Goal: Task Accomplishment & Management: Manage account settings

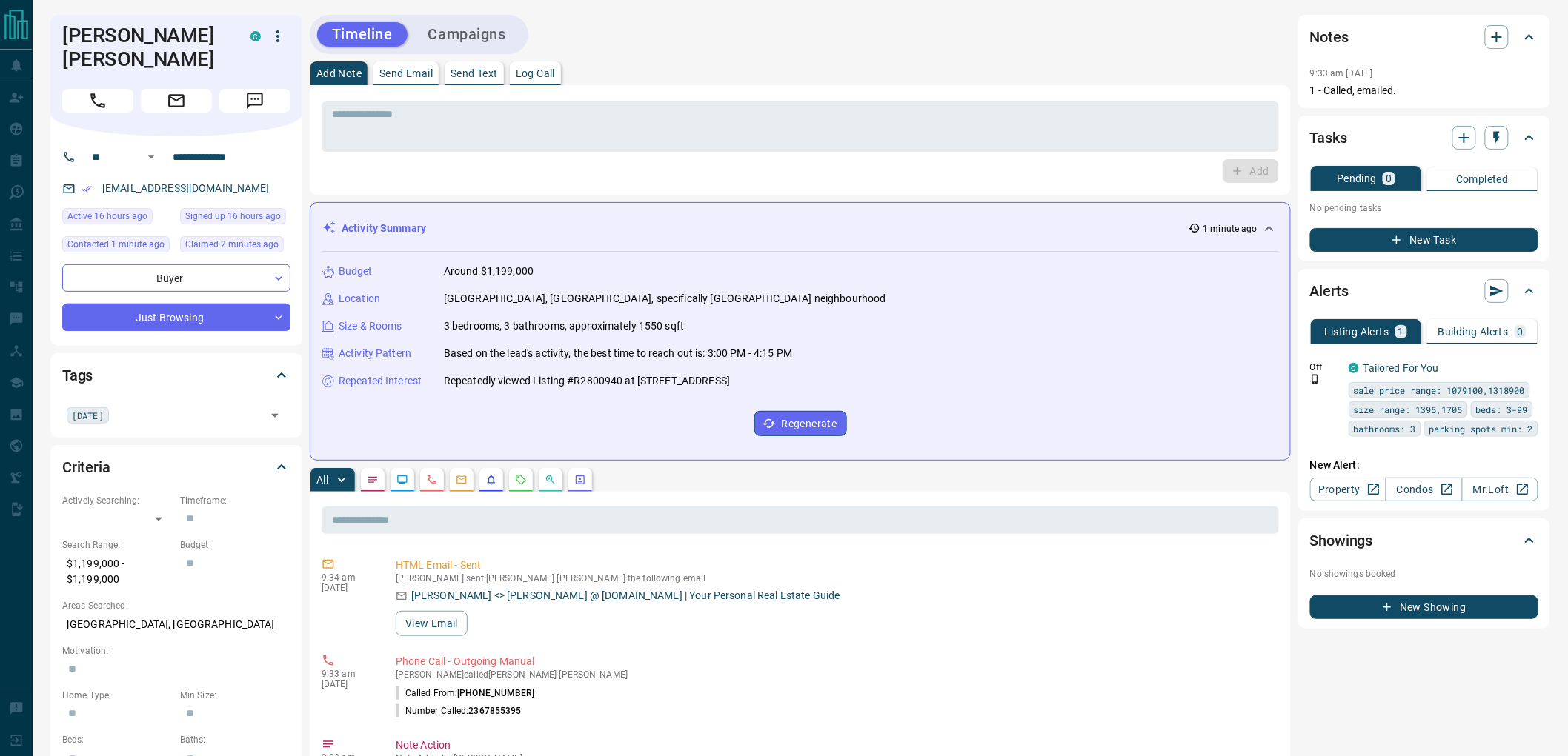
click at [481, 34] on button "Campaigns" at bounding box center [467, 34] width 107 height 24
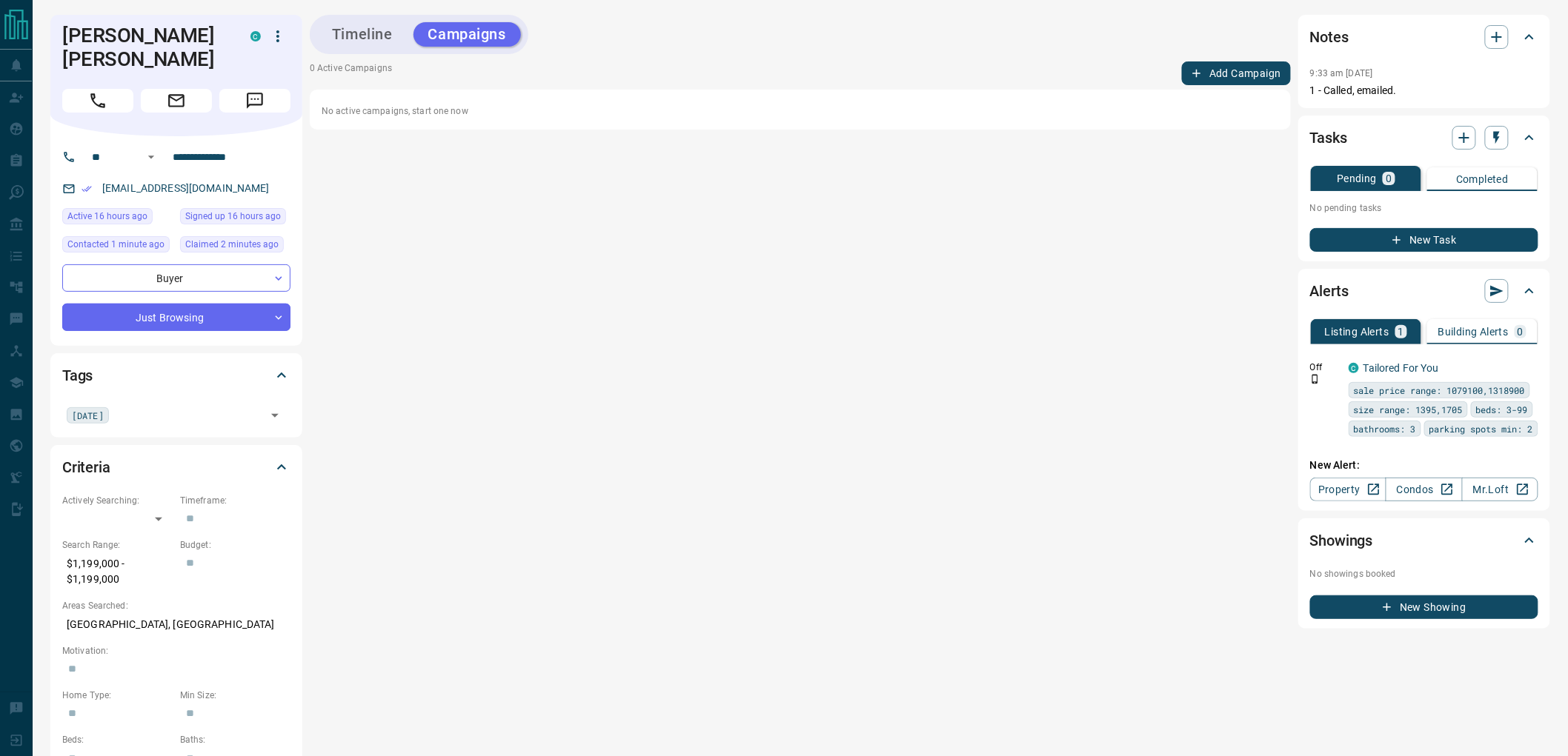
click at [1238, 72] on button "Add Campaign" at bounding box center [1237, 73] width 109 height 24
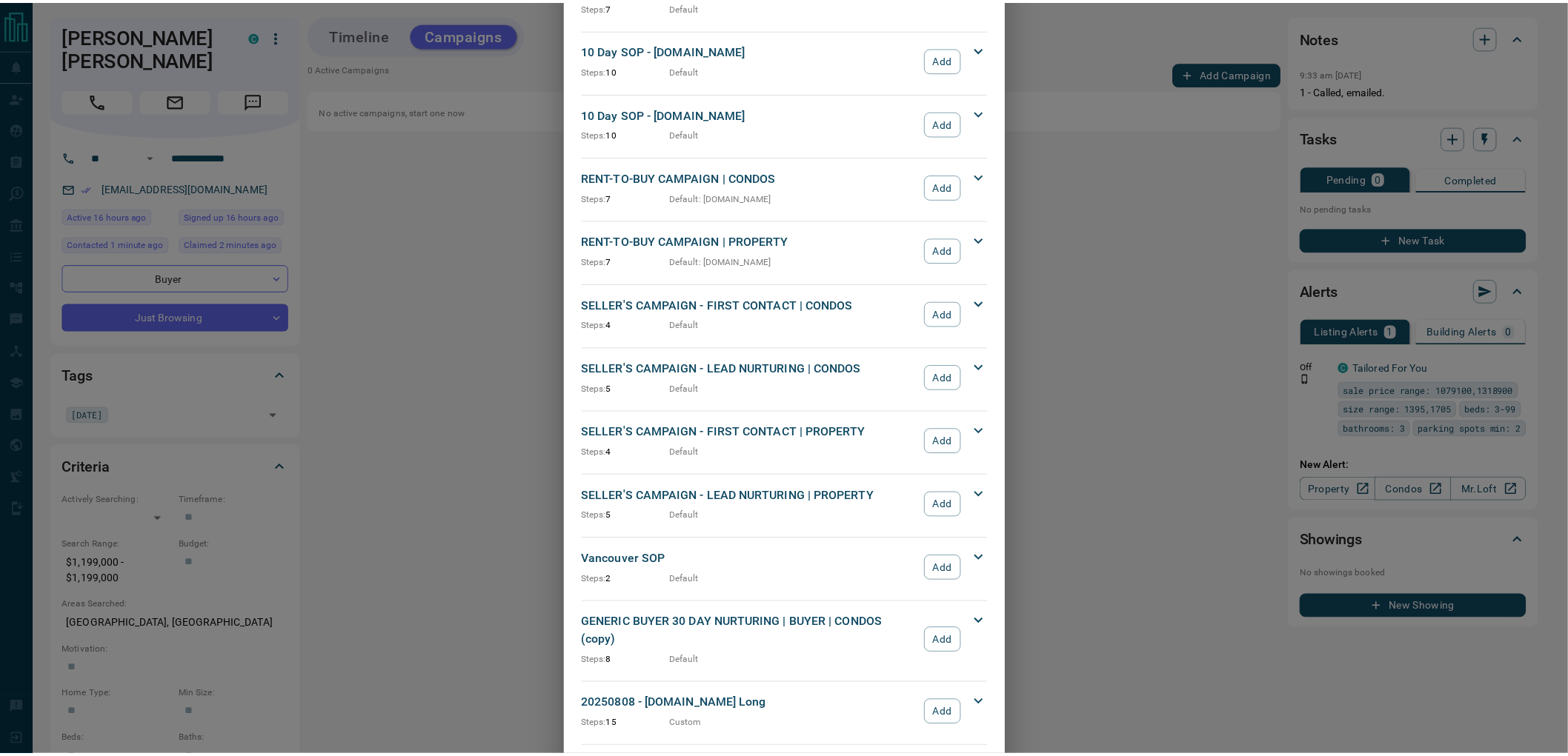
scroll to position [1226, 0]
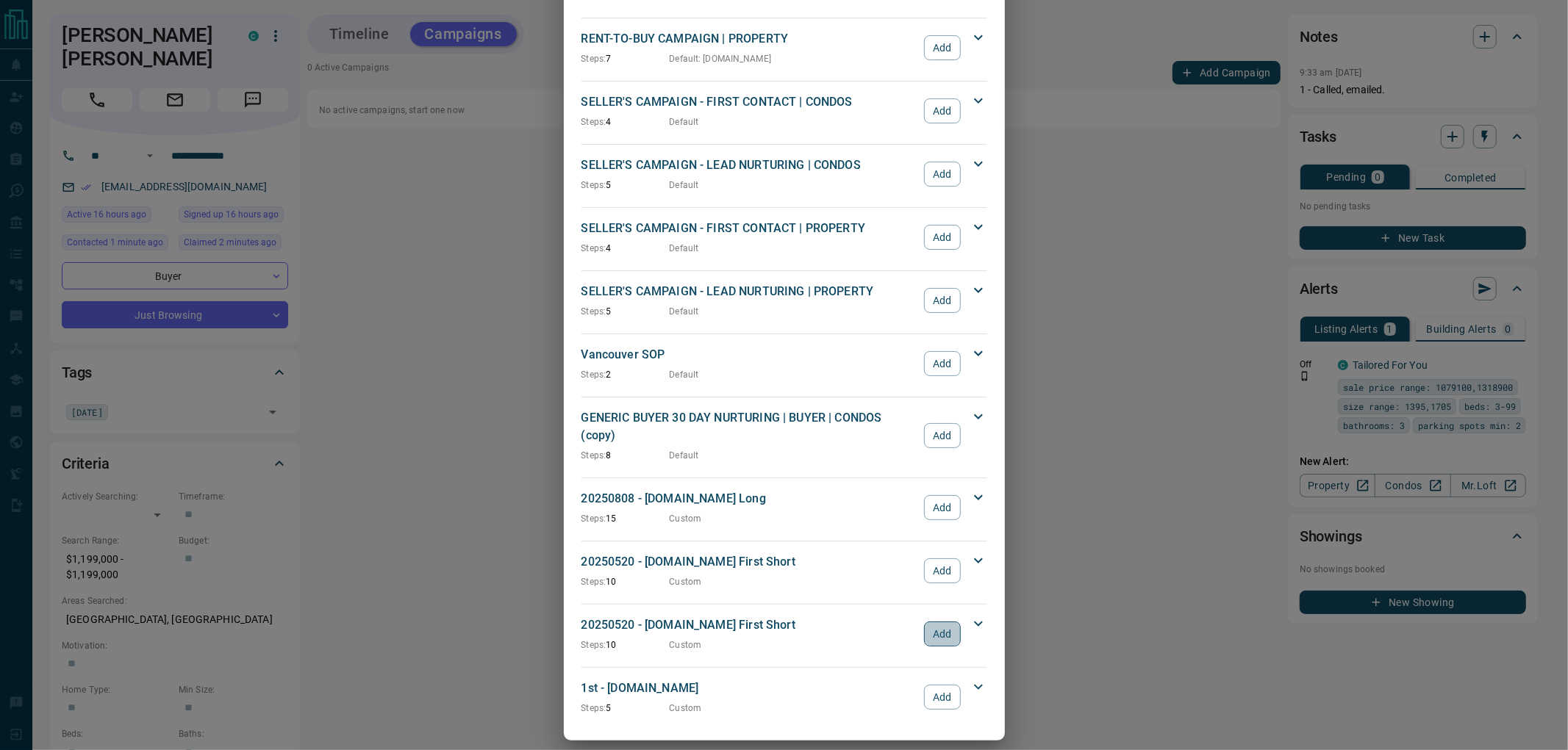
click at [931, 621] on button "Add" at bounding box center [942, 633] width 36 height 25
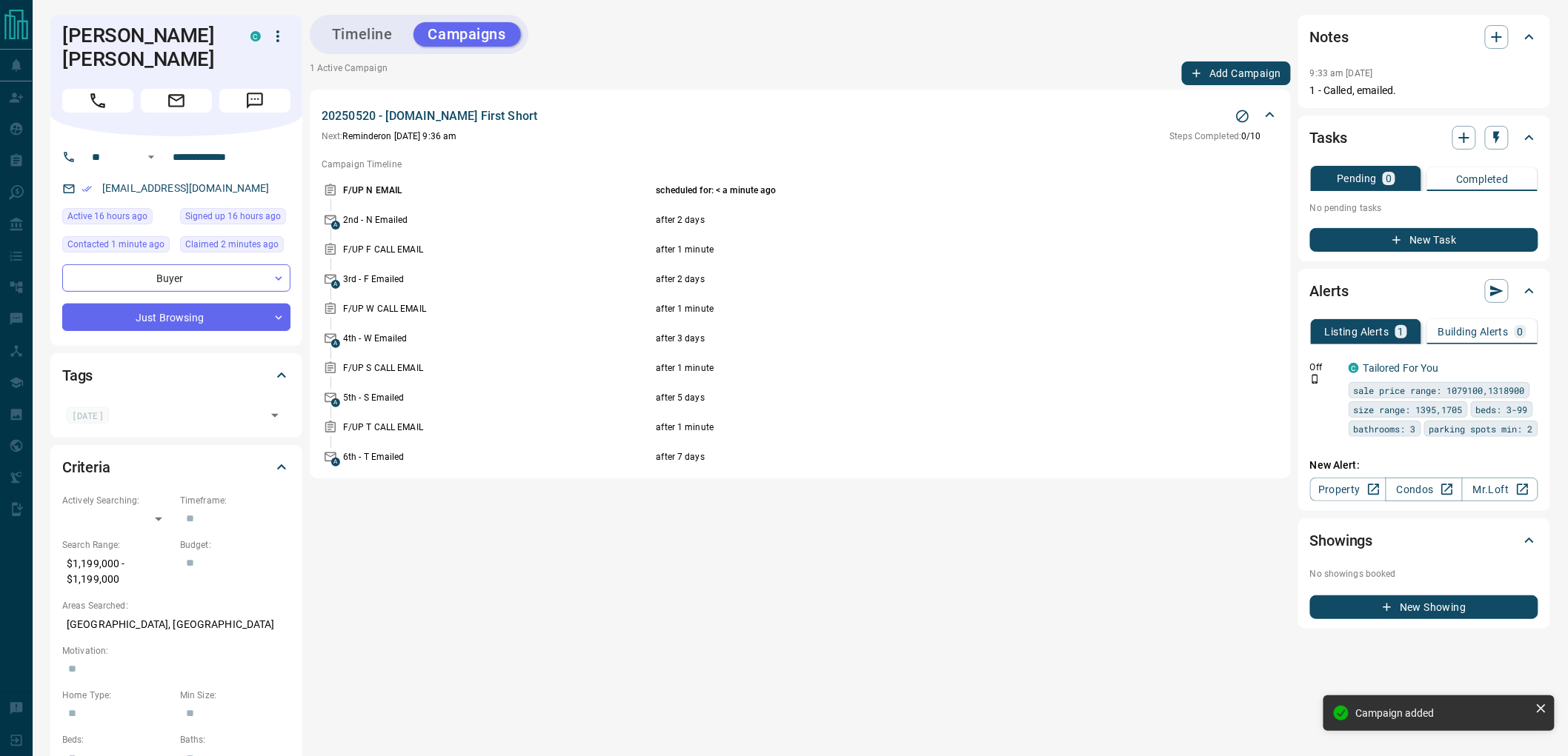
click at [1432, 242] on button "New Task" at bounding box center [1424, 241] width 229 height 24
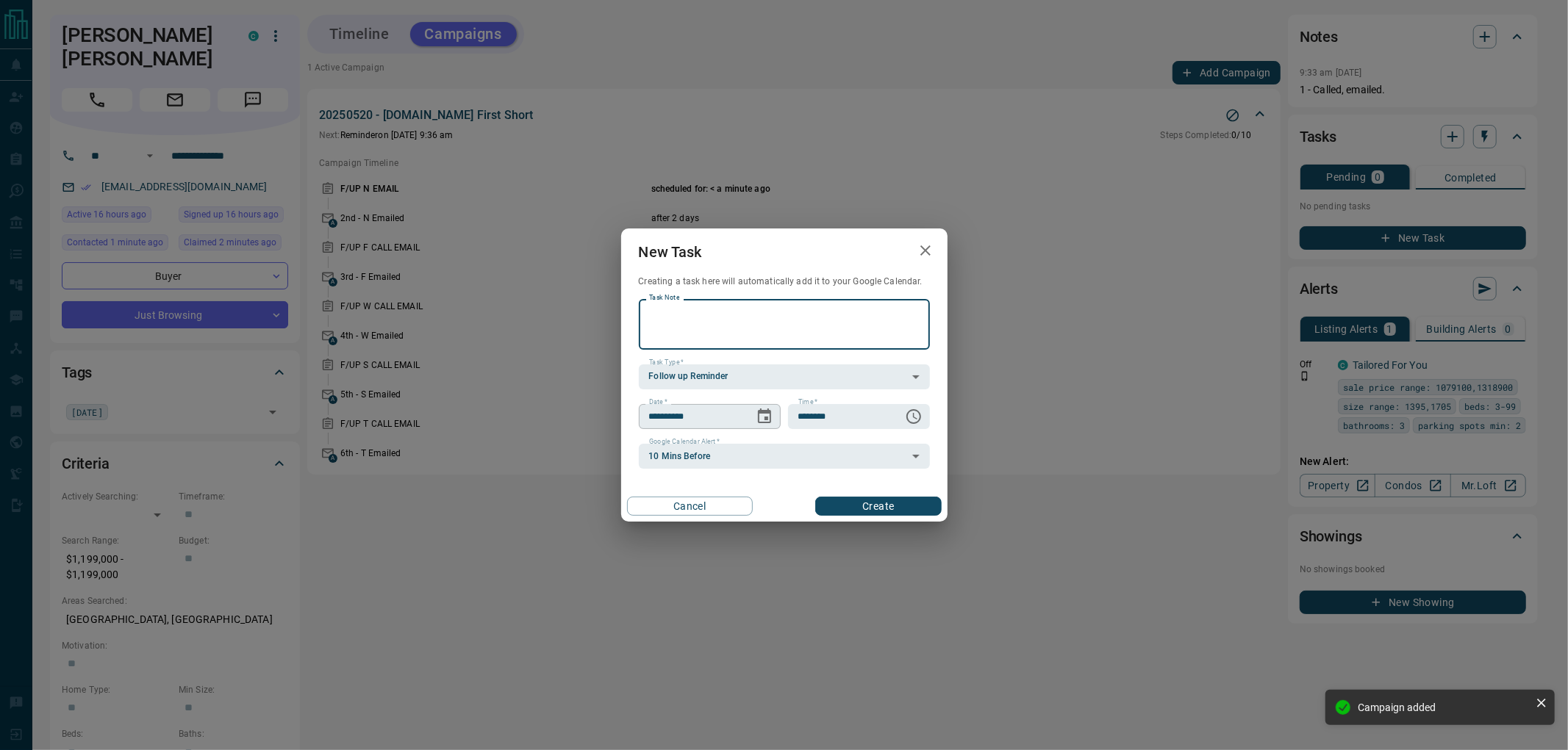
paste textarea "**********"
type textarea "**********"
click at [761, 410] on icon "Choose date, selected date is Sep 14, 2025" at bounding box center [764, 416] width 17 height 17
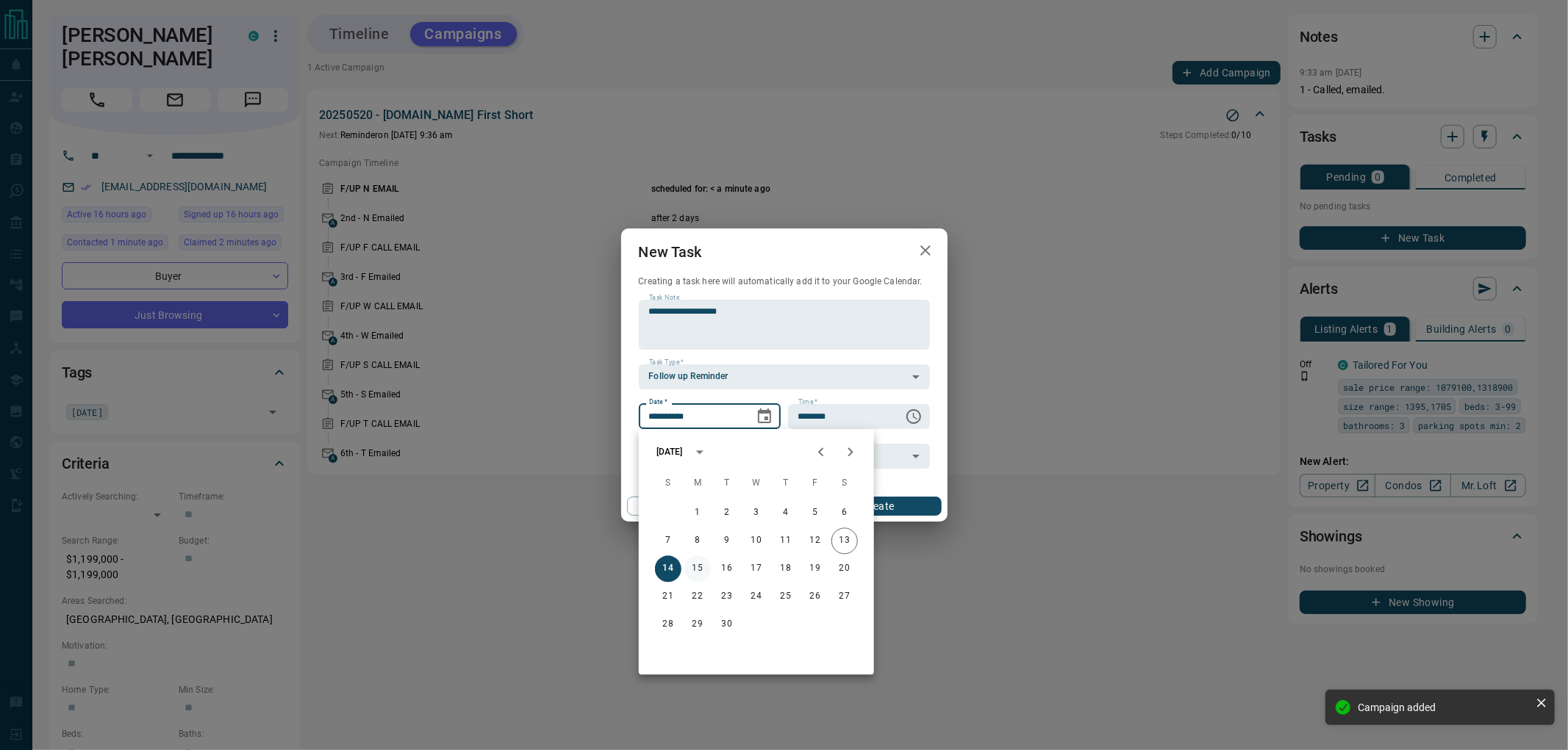
click at [696, 567] on button "15" at bounding box center [697, 568] width 27 height 27
type input "**********"
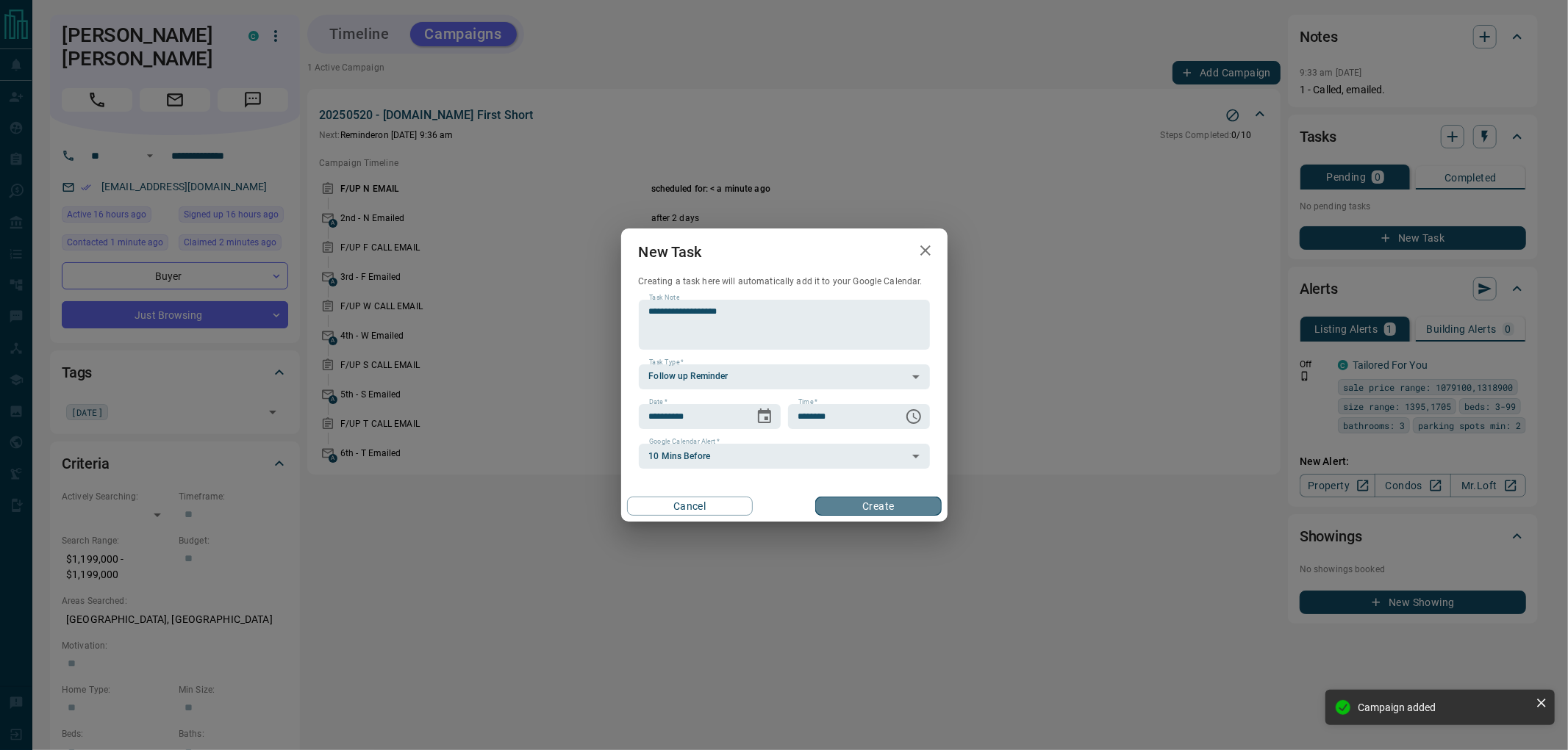
click at [875, 509] on button "Create" at bounding box center [878, 506] width 126 height 19
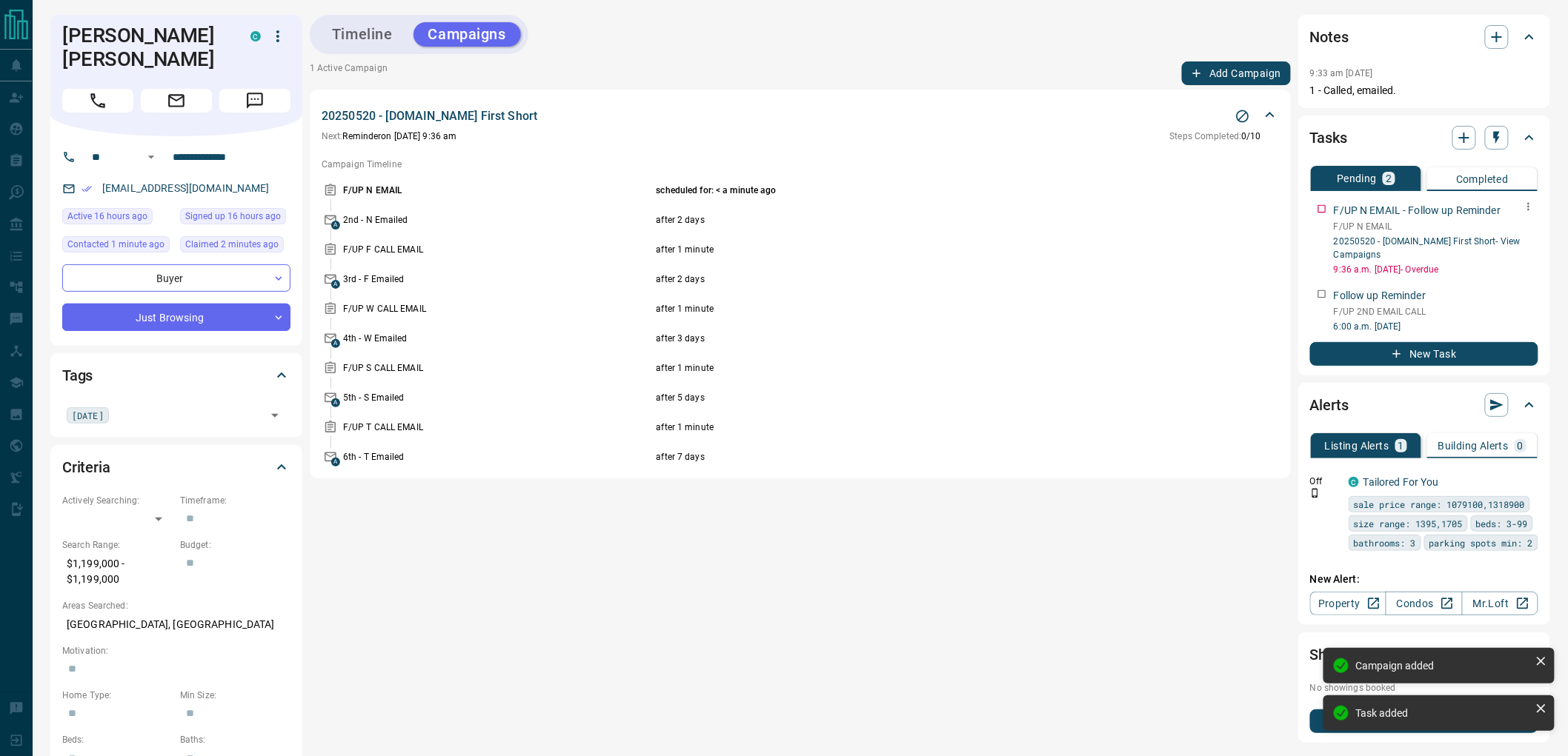
click at [1524, 205] on icon "button" at bounding box center [1528, 206] width 12 height 12
click at [1510, 258] on li "Delete" at bounding box center [1506, 256] width 65 height 22
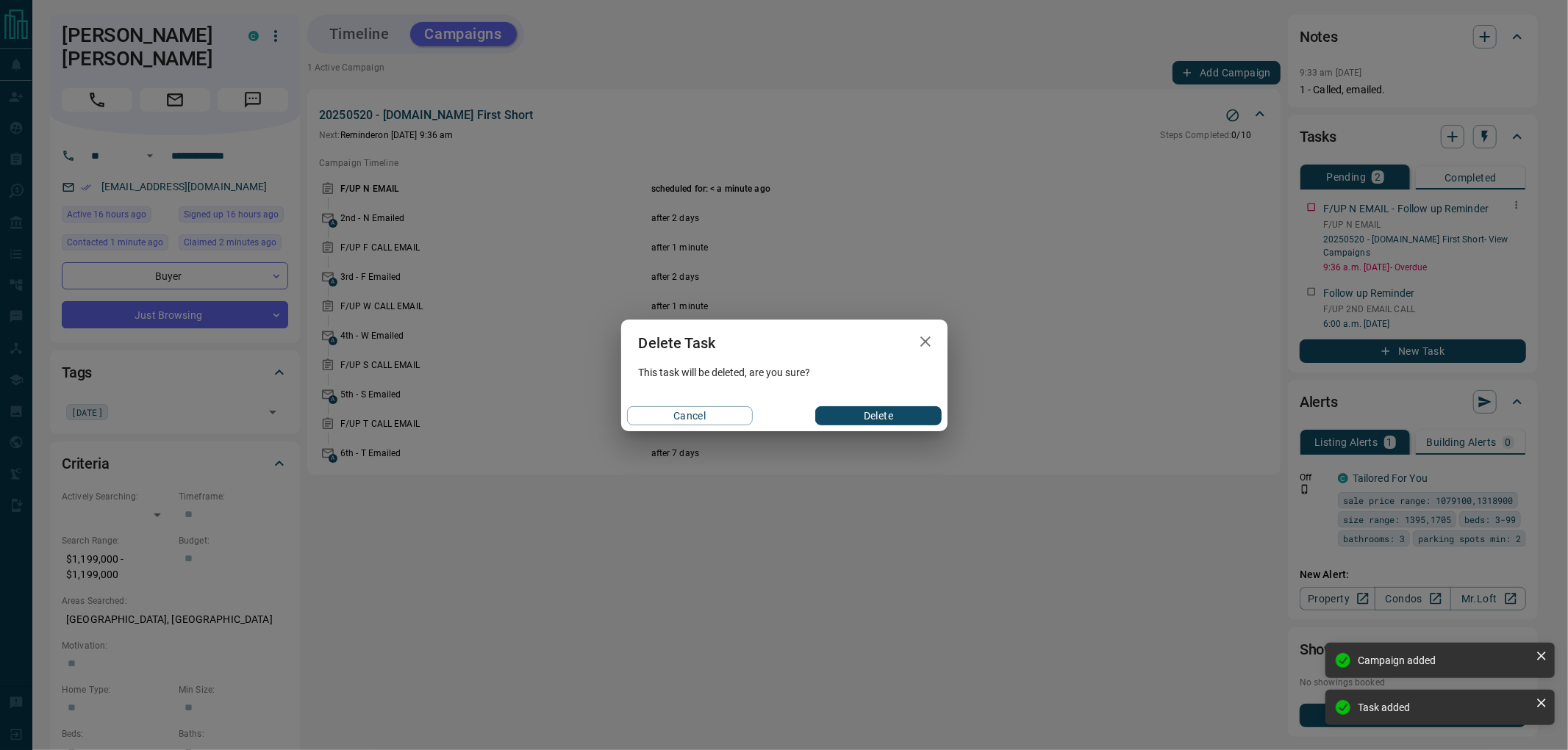
click at [912, 417] on button "Delete" at bounding box center [878, 416] width 126 height 19
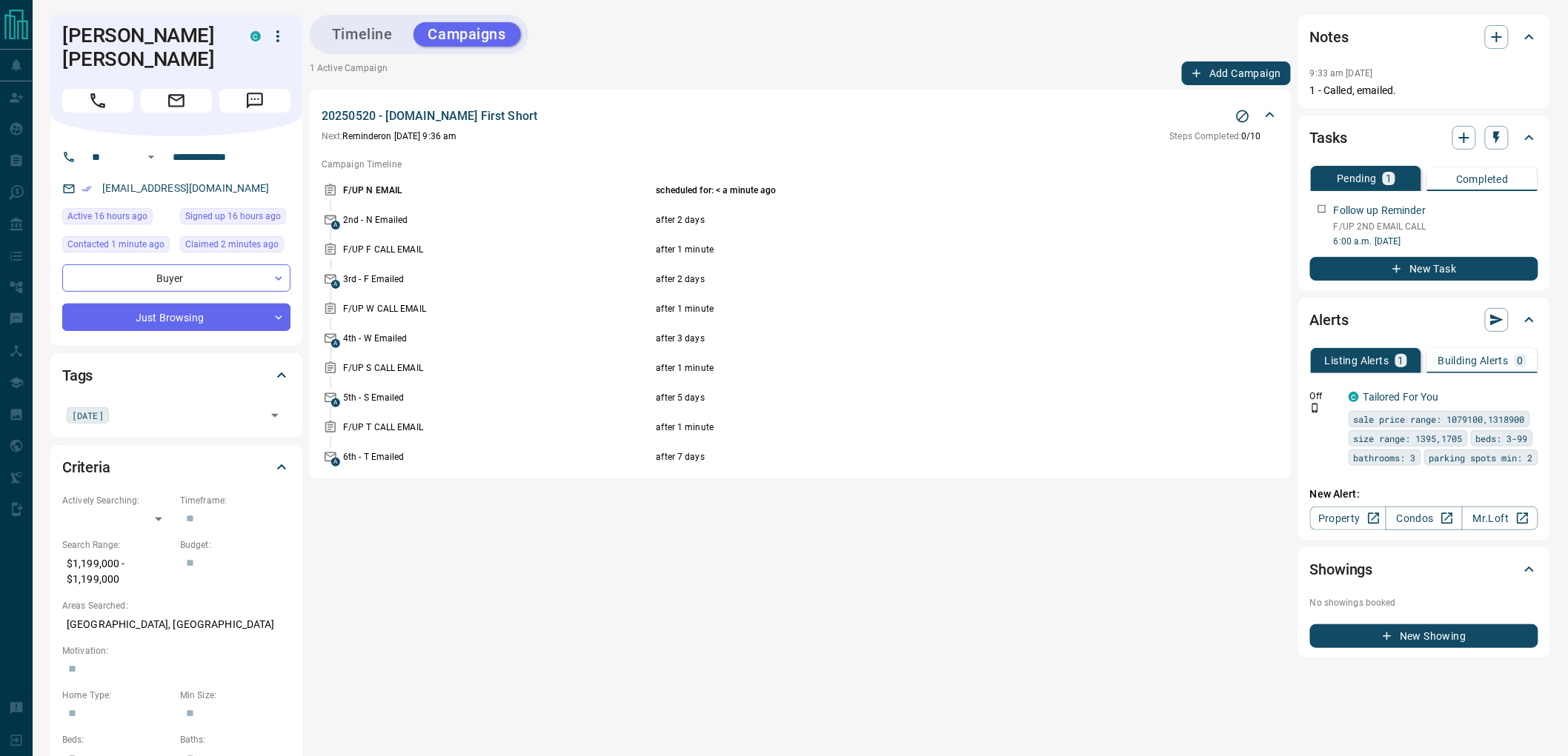
click at [357, 32] on button "Timeline" at bounding box center [363, 34] width 91 height 24
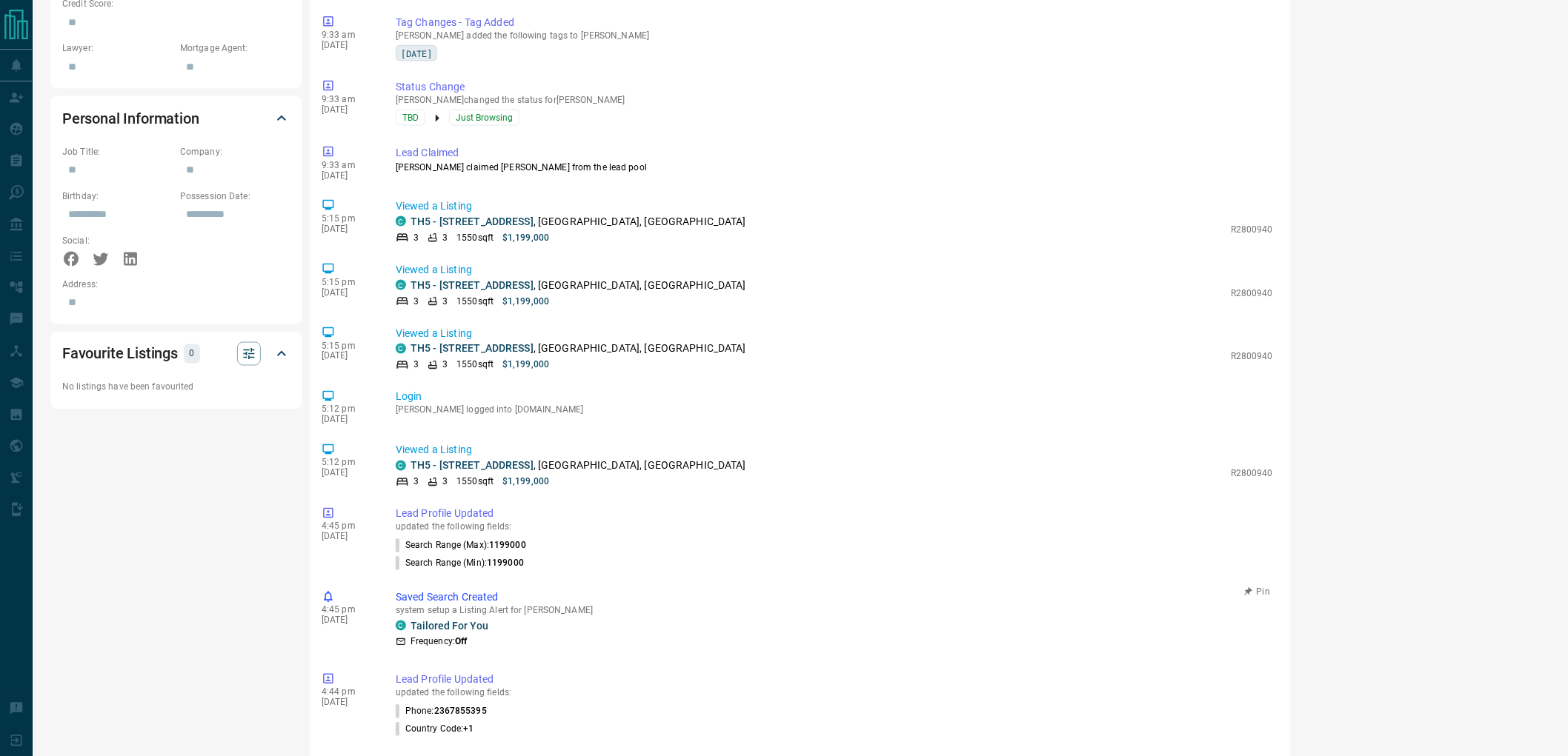
scroll to position [1011, 0]
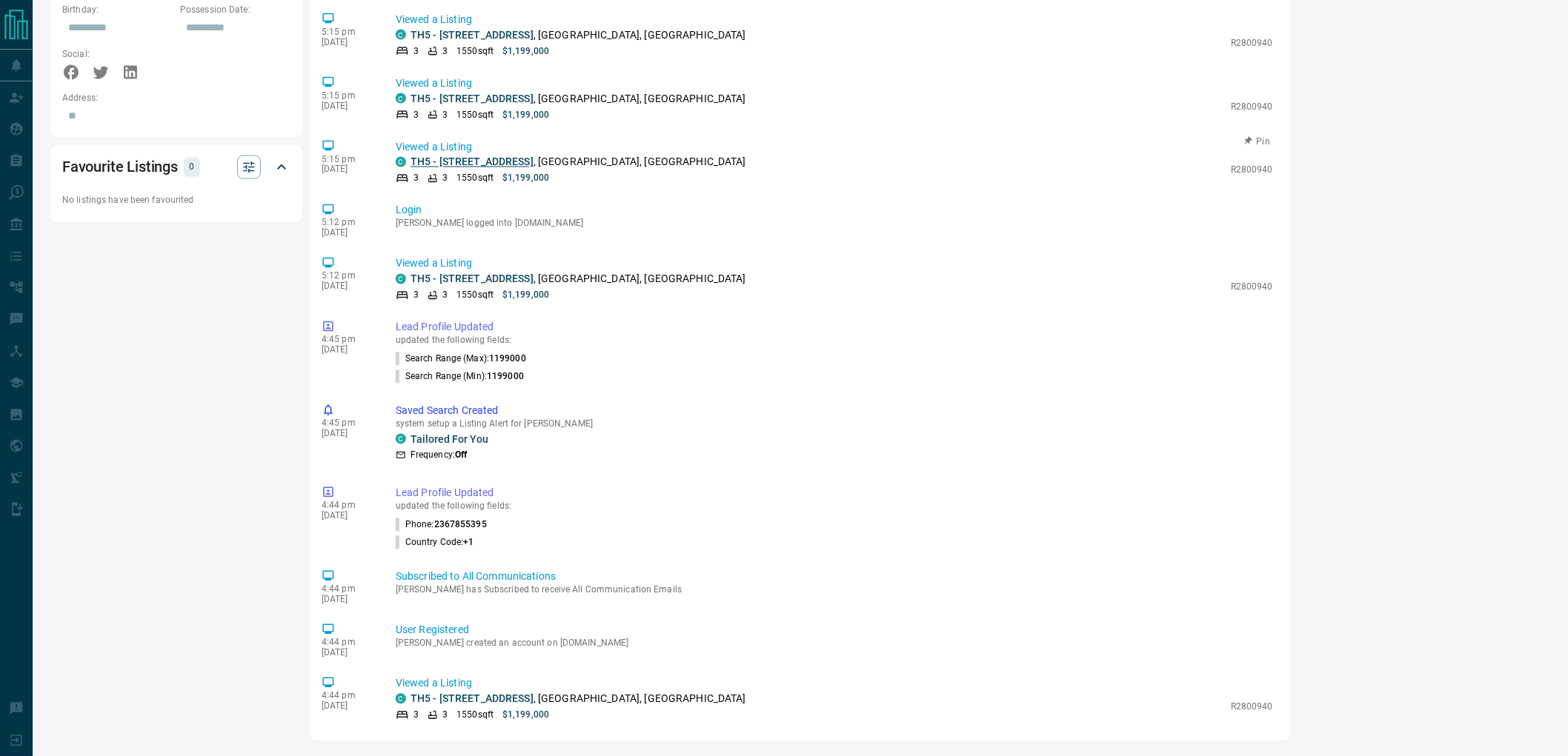
click at [432, 158] on link "TH5 - [STREET_ADDRESS]" at bounding box center [471, 162] width 123 height 12
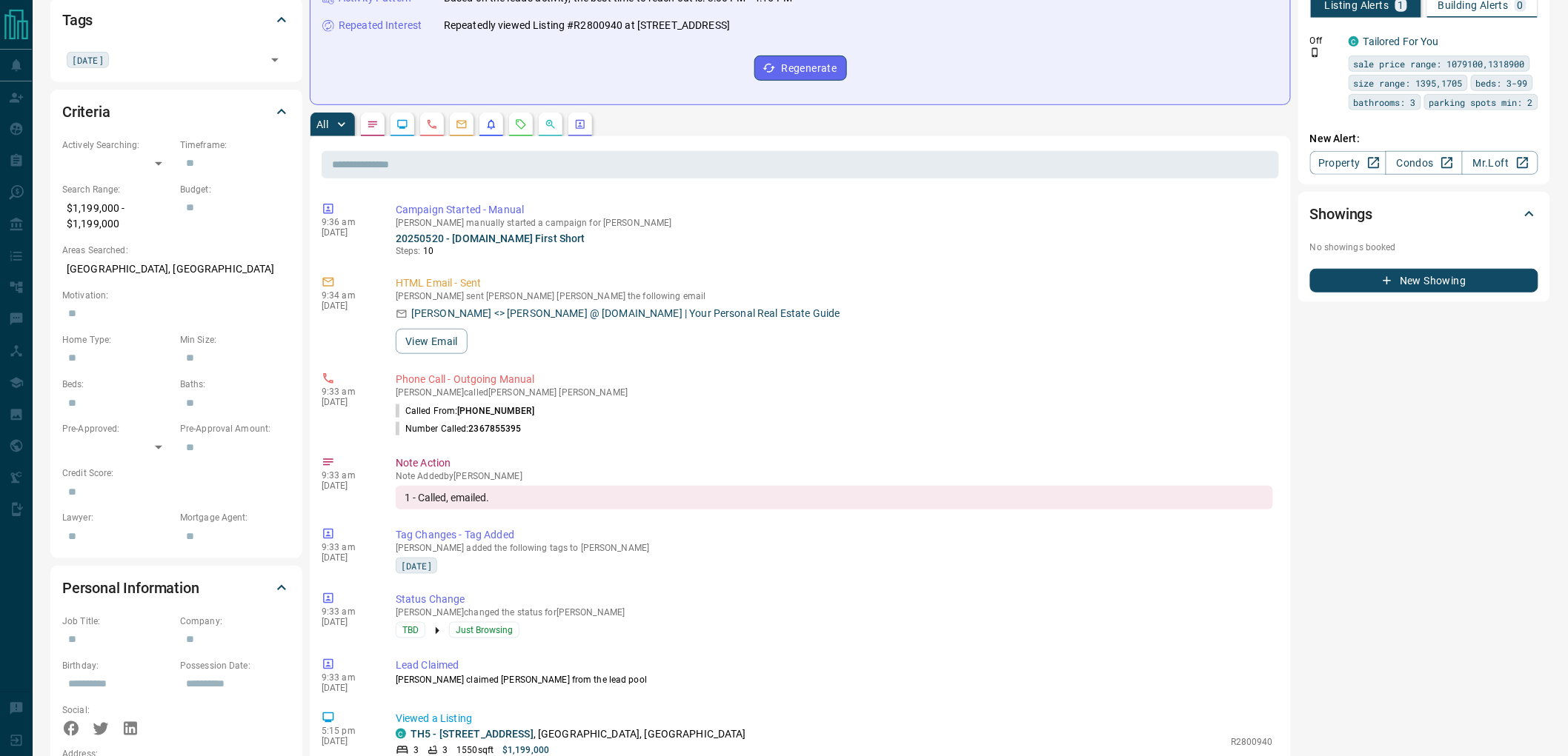
scroll to position [0, 0]
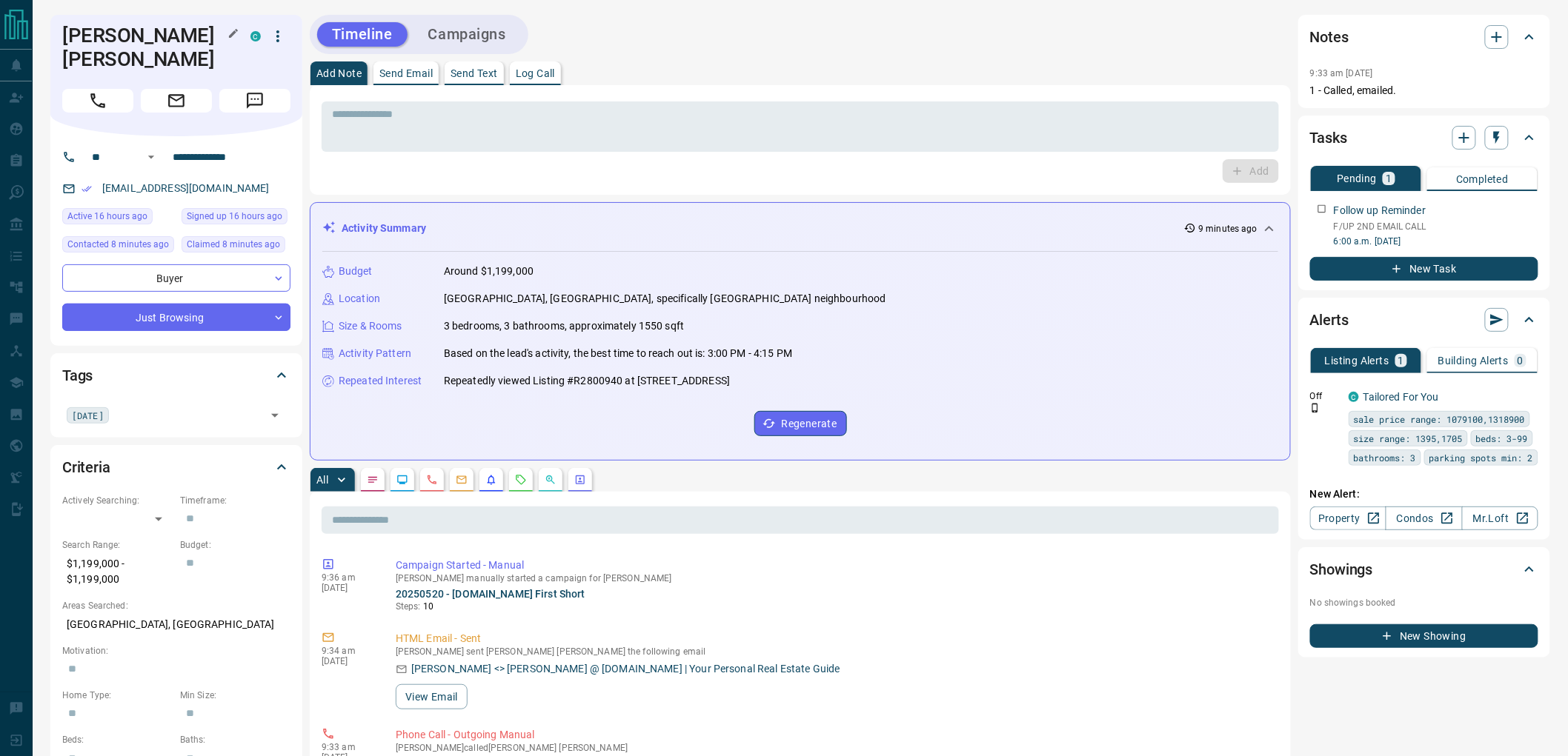
click at [72, 33] on h1 "[PERSON_NAME] [PERSON_NAME]" at bounding box center [144, 47] width 166 height 47
drag, startPoint x: 72, startPoint y: 33, endPoint x: 162, endPoint y: 33, distance: 90.0
click at [162, 33] on h1 "[PERSON_NAME] [PERSON_NAME]" at bounding box center [144, 47] width 166 height 47
copy h1 "[PERSON_NAME] [PERSON_NAME]"
